Goal: Information Seeking & Learning: Learn about a topic

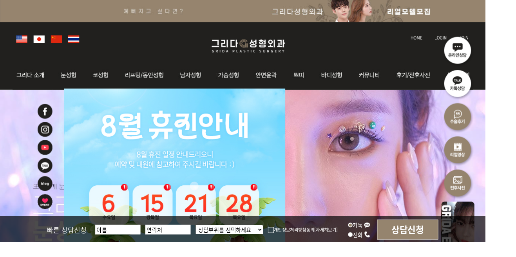
click at [22, 78] on img at bounding box center [34, 80] width 42 height 31
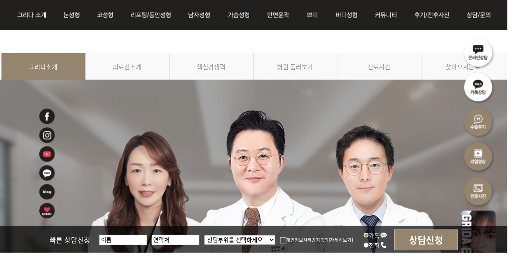
scroll to position [81, 0]
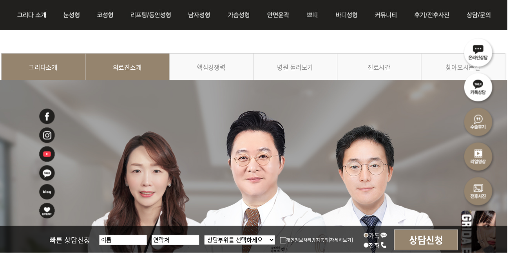
click at [124, 67] on link "의료진소개" at bounding box center [129, 72] width 85 height 36
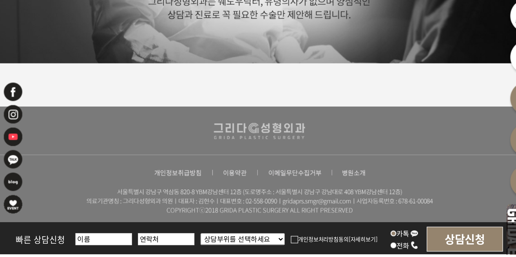
scroll to position [2084, 0]
